Goal: Obtain resource: Download file/media

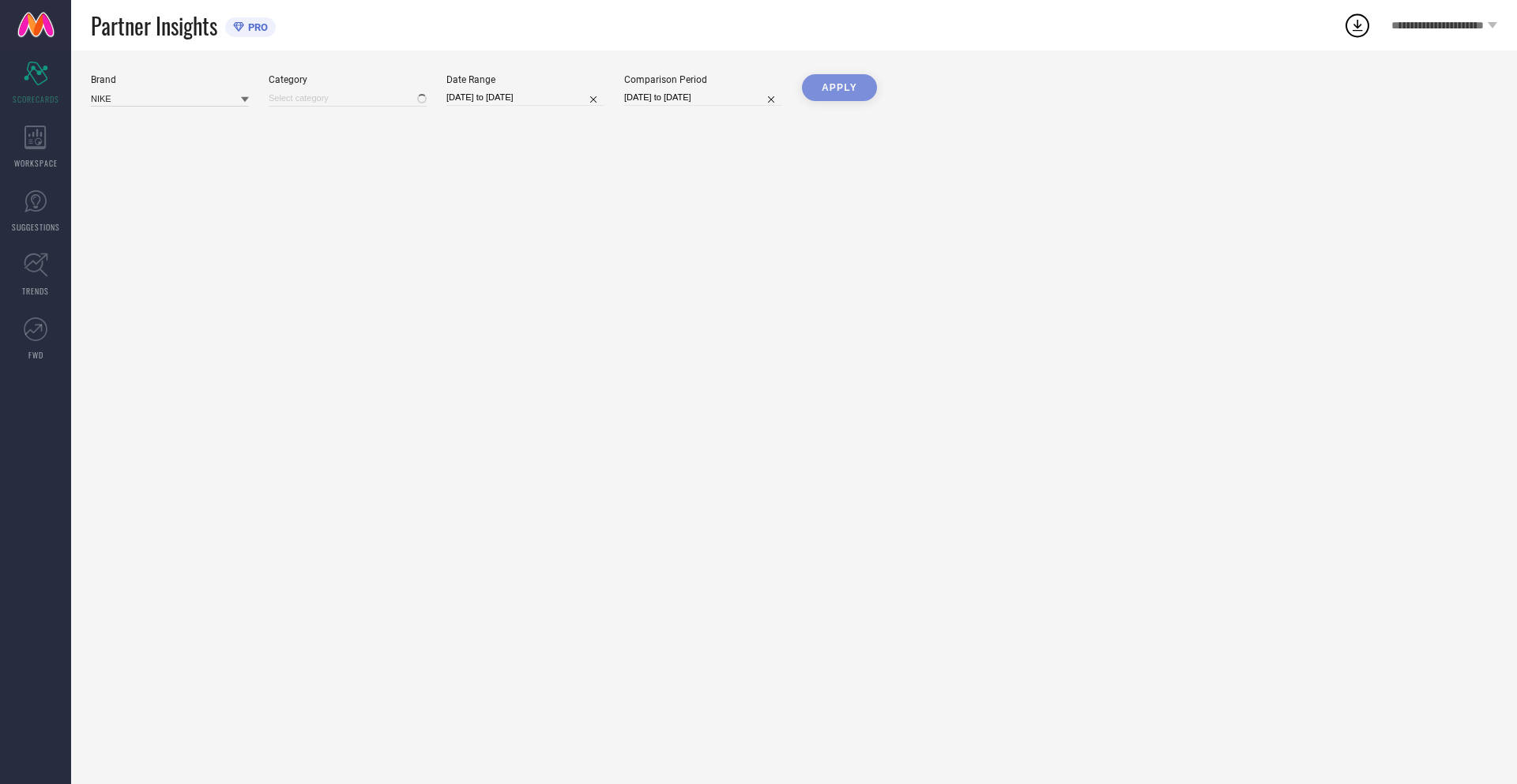
type input "All"
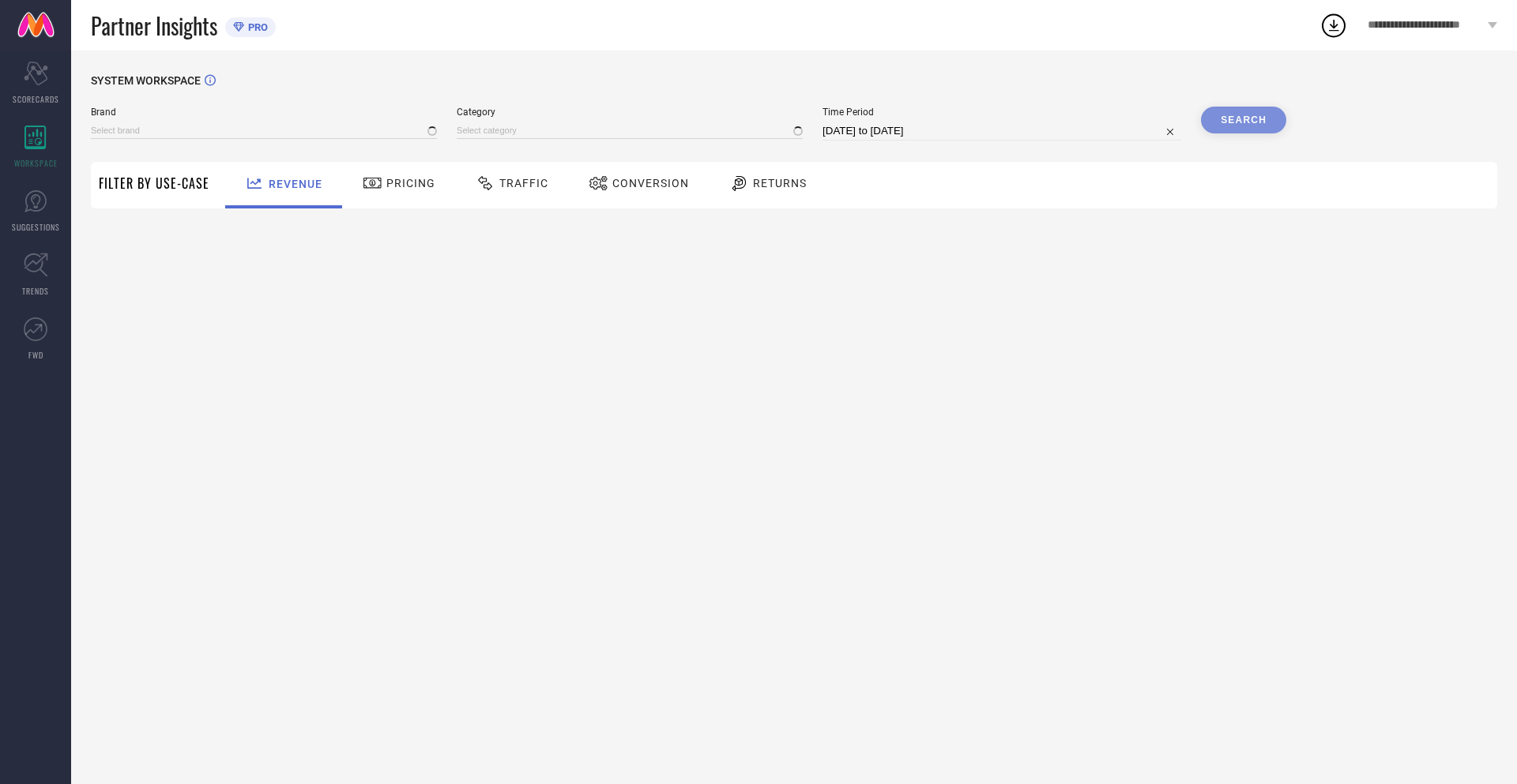
type input "NIKE"
type input "All"
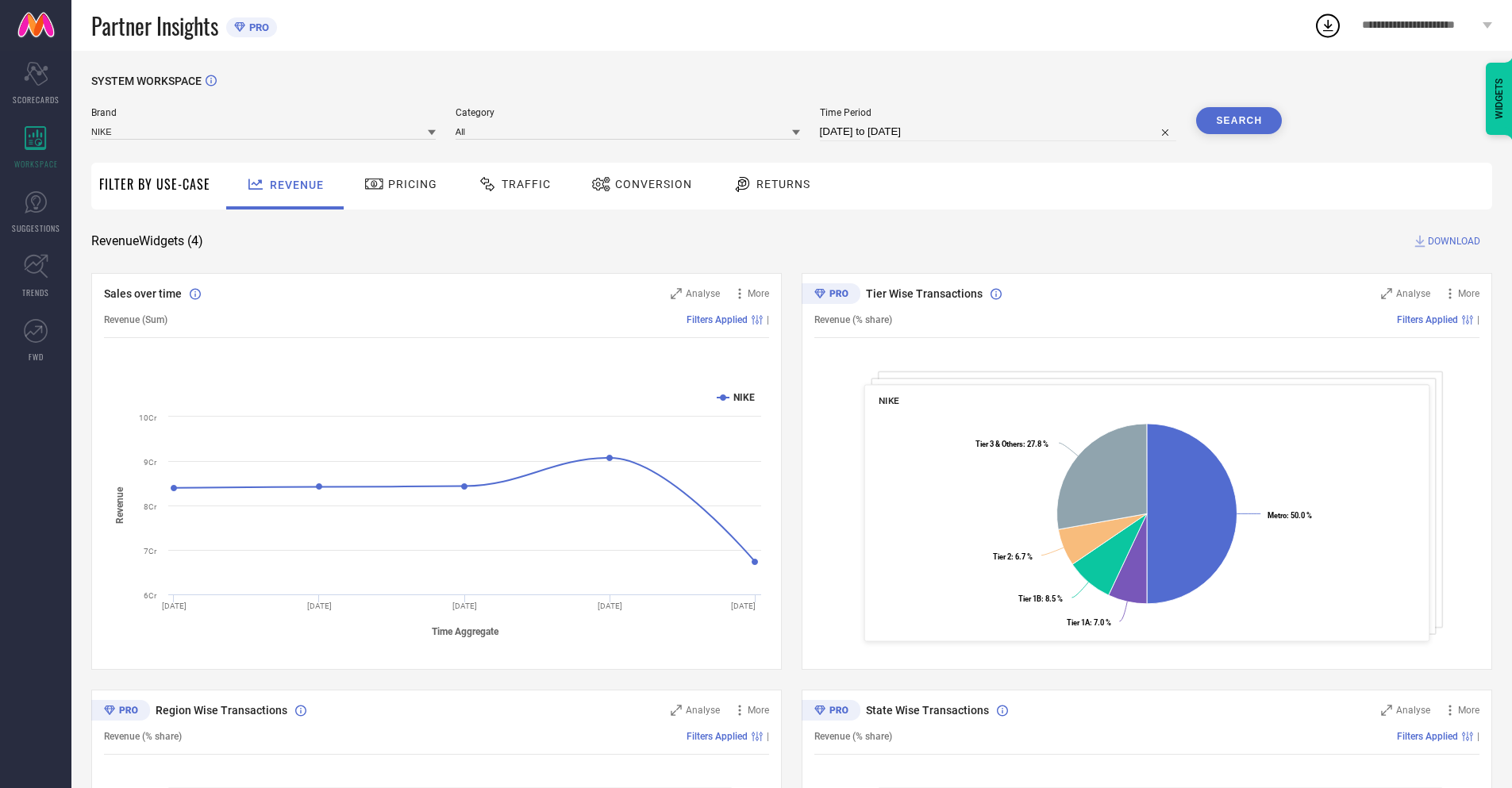
click at [636, 186] on span "Conversion" at bounding box center [653, 184] width 77 height 13
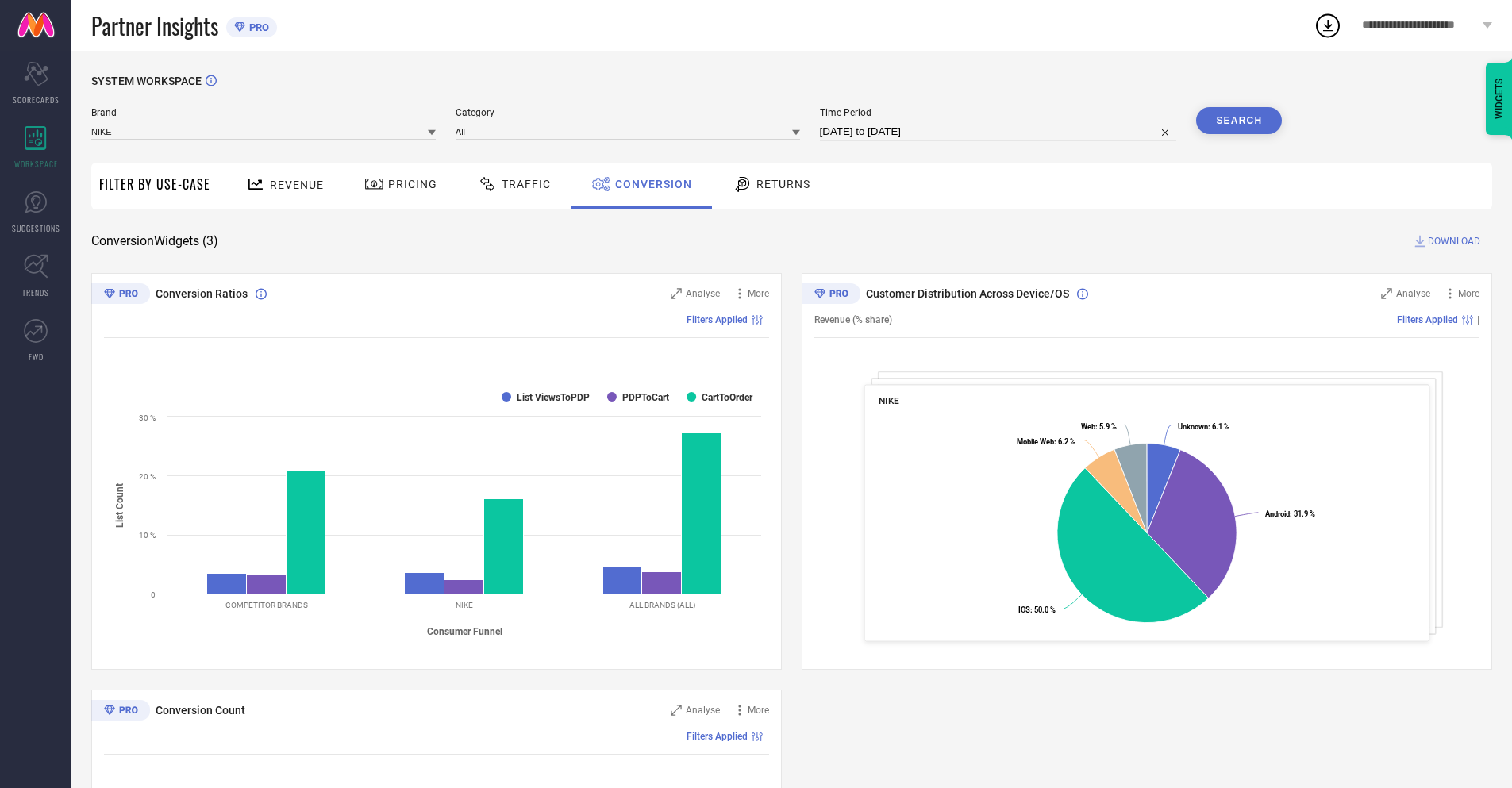
click at [997, 132] on input "[DATE] to [DATE]" at bounding box center [998, 131] width 357 height 19
select select "8"
select select "2025"
select select "9"
select select "2025"
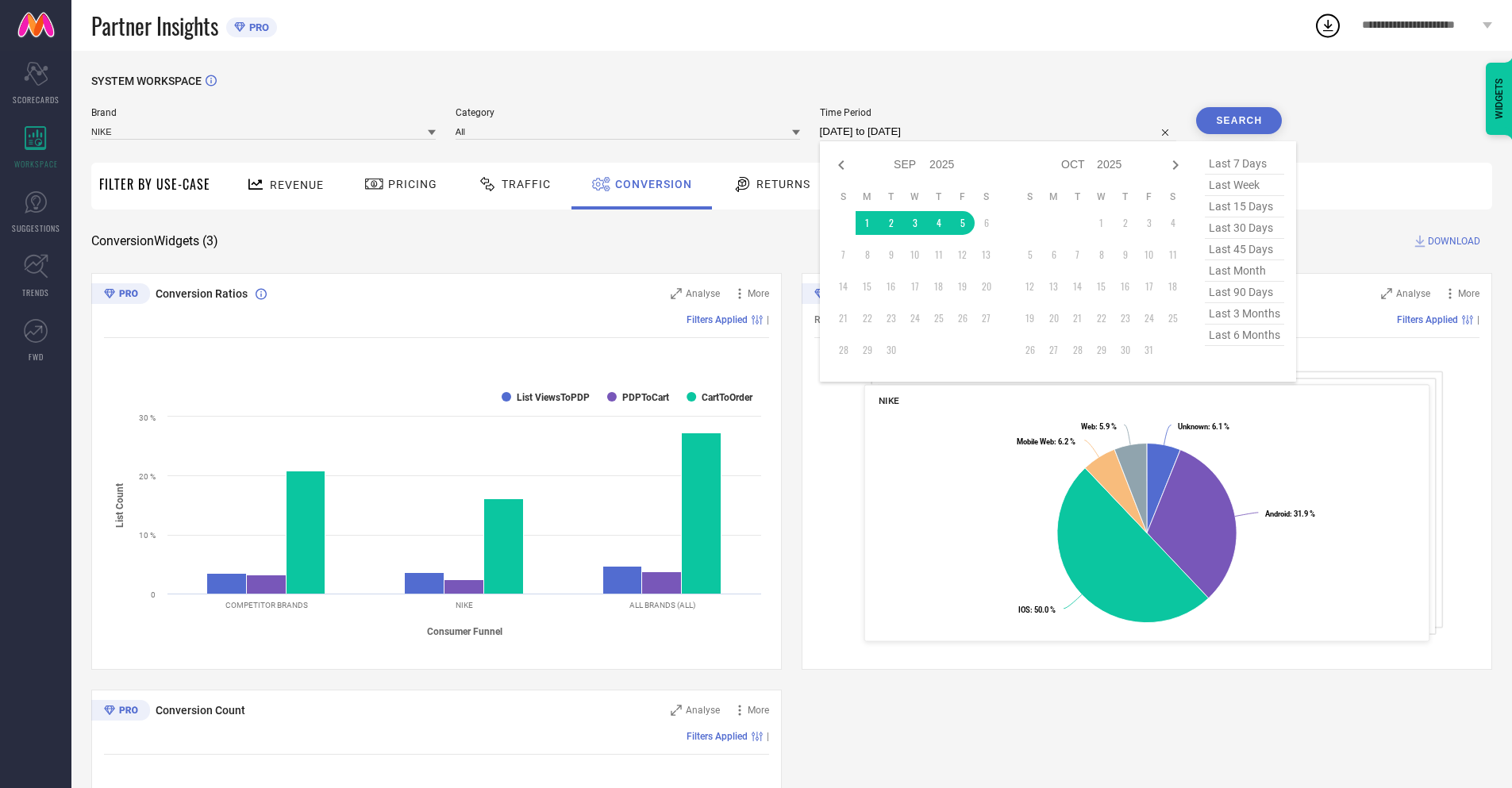
click at [959, 223] on td "5" at bounding box center [962, 223] width 24 height 24
type input "[DATE] to [DATE]"
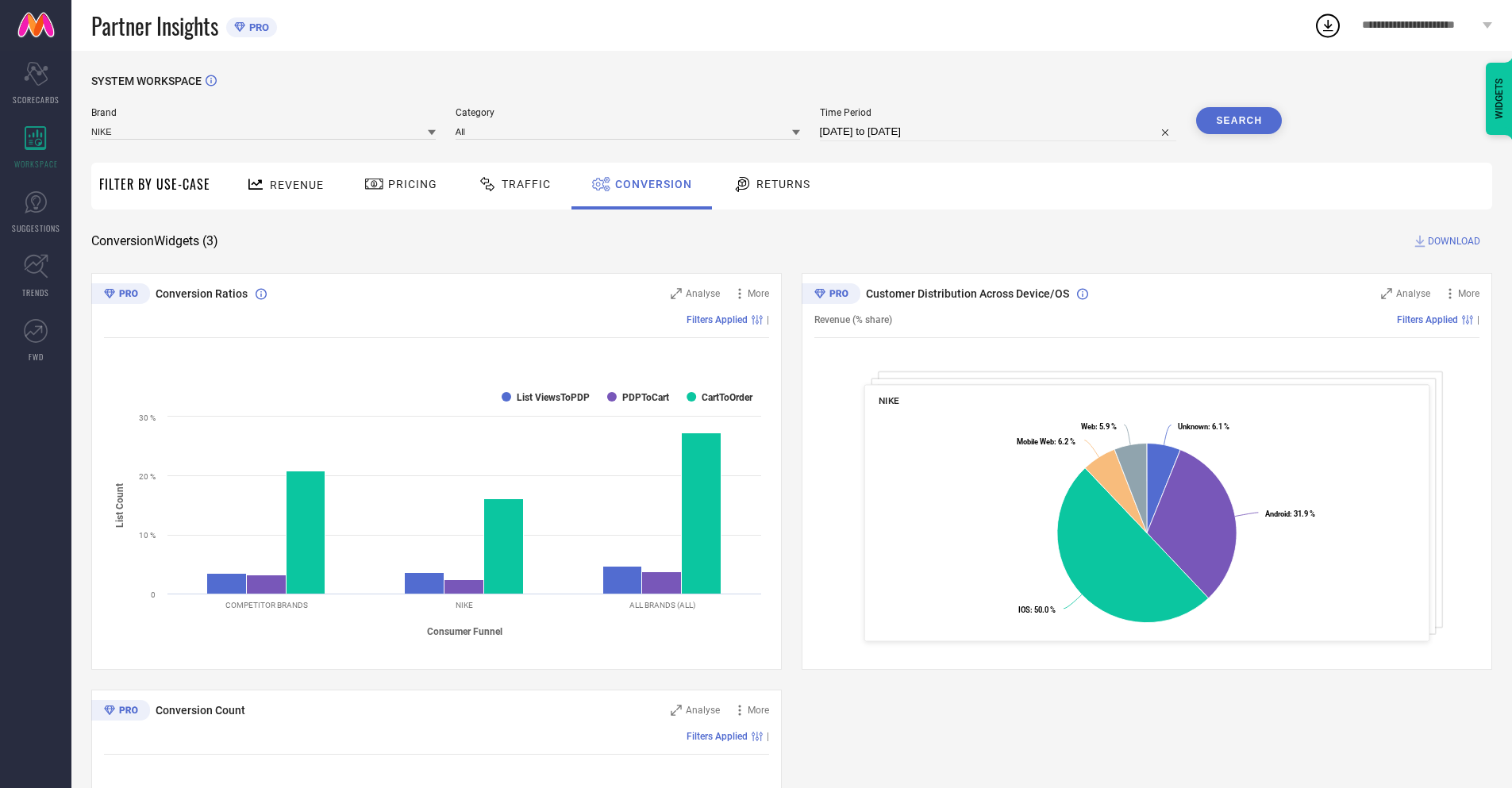
click at [1238, 120] on button "Search" at bounding box center [1239, 120] width 86 height 27
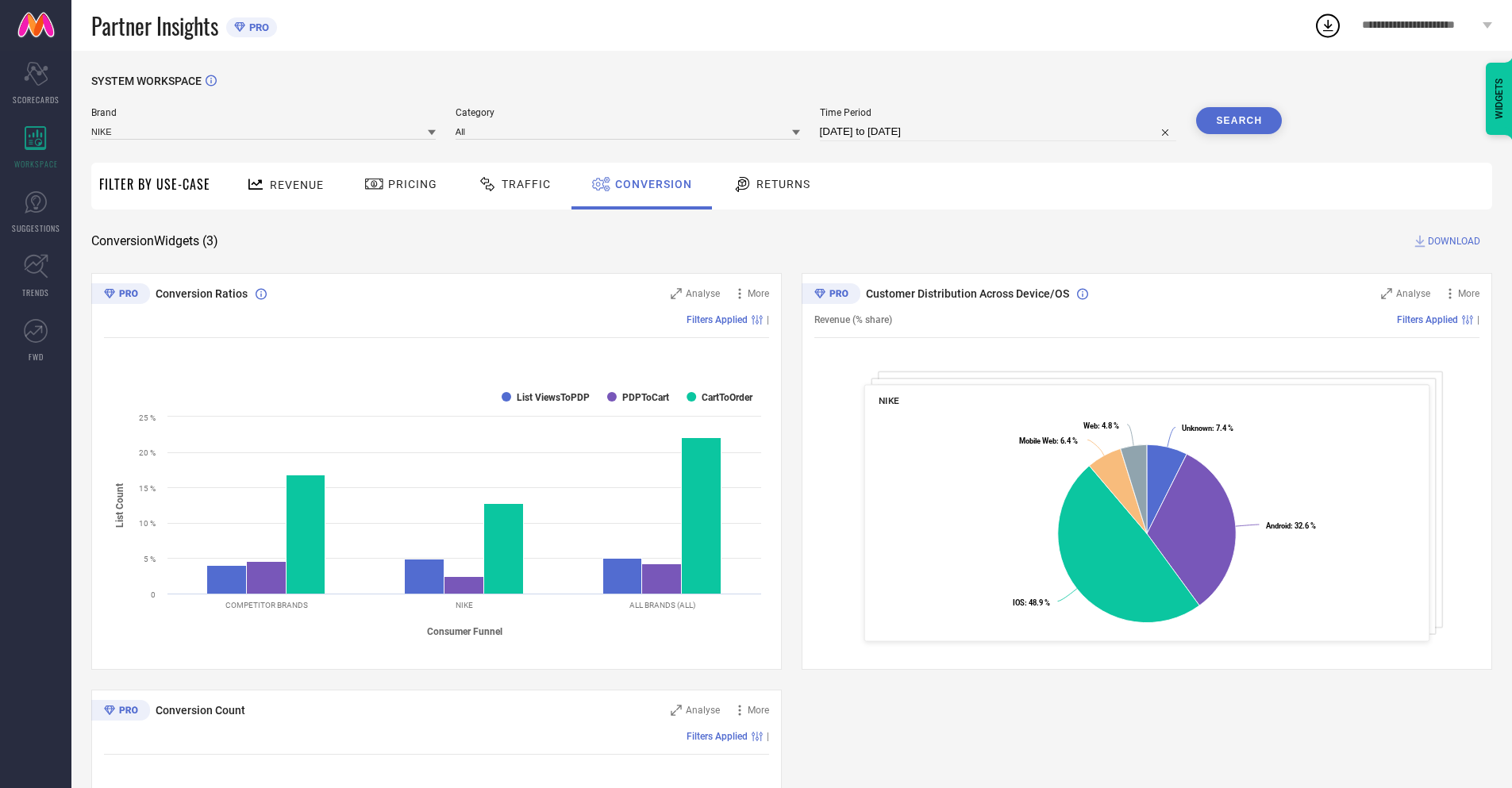
click at [1454, 241] on span "DOWNLOAD" at bounding box center [1454, 241] width 52 height 16
